Goal: Task Accomplishment & Management: Manage account settings

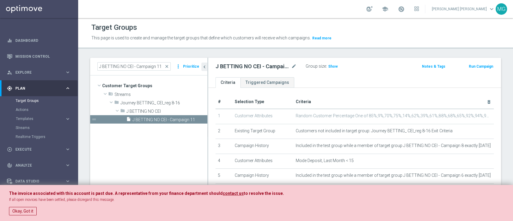
click at [163, 159] on tree-viewport "Customer Target Groups library_add create_new_folder Streams" at bounding box center [148, 140] width 117 height 131
click at [21, 102] on link "Target Groups" at bounding box center [39, 100] width 47 height 5
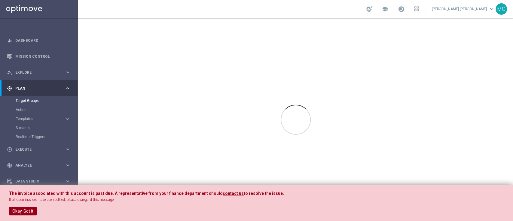
click at [20, 209] on button "Okay, Got it" at bounding box center [23, 211] width 28 height 8
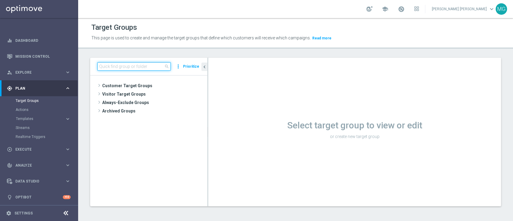
click at [142, 67] on input at bounding box center [133, 66] width 73 height 8
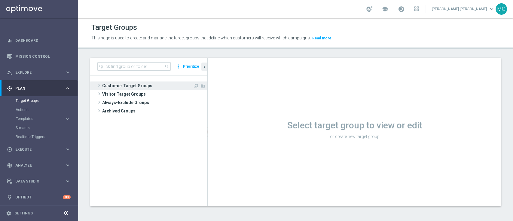
click at [136, 85] on span "Customer Target Groups" at bounding box center [147, 86] width 91 height 8
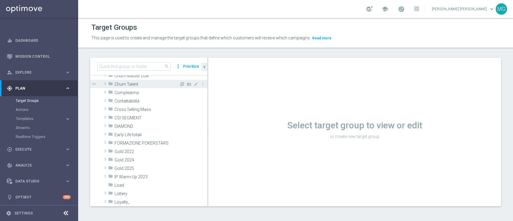
scroll to position [42, 0]
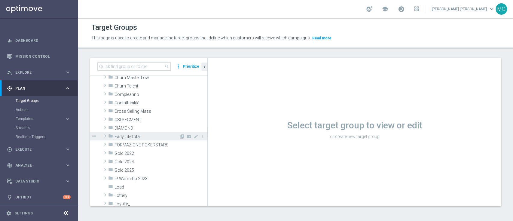
click at [105, 137] on span at bounding box center [105, 135] width 6 height 7
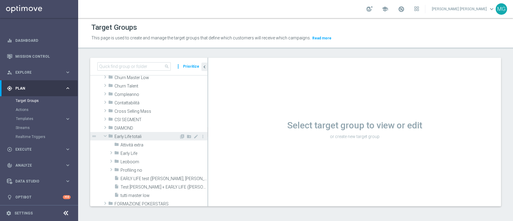
scroll to position [65, 0]
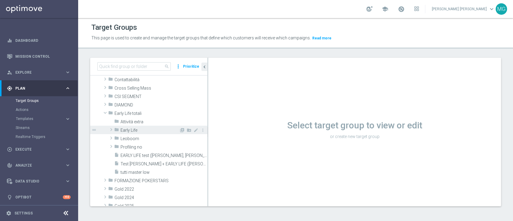
click at [109, 131] on span at bounding box center [111, 129] width 6 height 7
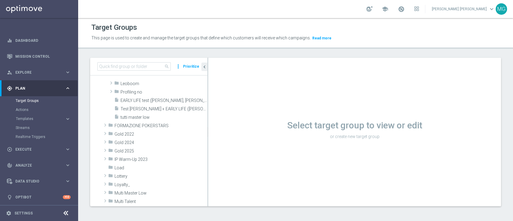
scroll to position [280, 0]
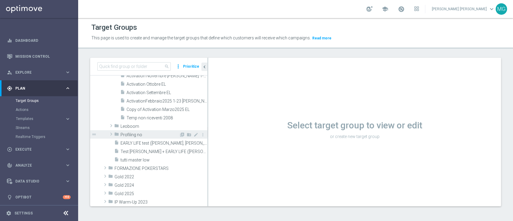
click at [110, 135] on span at bounding box center [111, 134] width 6 height 7
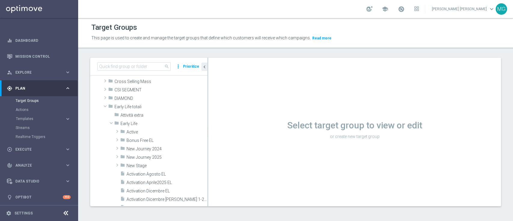
scroll to position [0, 0]
